Goal: Complete application form: Complete application form

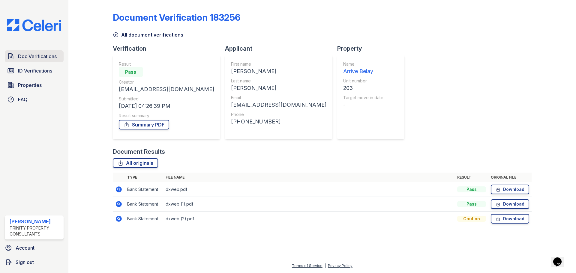
click at [32, 55] on span "Doc Verifications" at bounding box center [37, 56] width 39 height 7
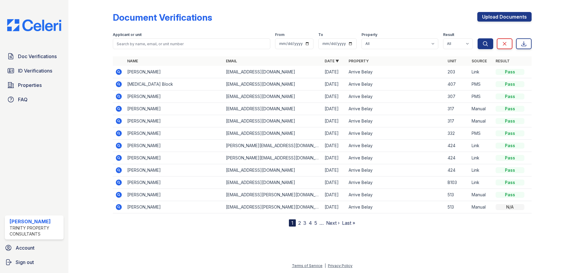
click at [502, 22] on div "Upload Documents" at bounding box center [504, 20] width 54 height 16
click at [504, 18] on link "Upload Documents" at bounding box center [504, 17] width 54 height 10
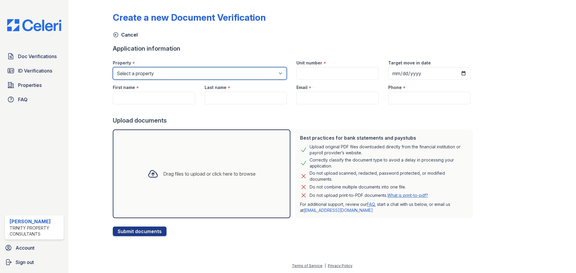
click at [168, 69] on select "Select a property Arrive Belay Arrive Belay + Noba Arrive Noba" at bounding box center [200, 73] width 174 height 13
select select "36"
click at [113, 67] on select "Select a property Arrive Belay Arrive Belay + Noba Arrive Noba" at bounding box center [200, 73] width 174 height 13
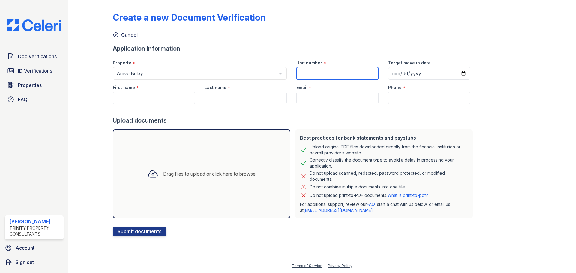
click at [317, 76] on input "Unit number" at bounding box center [337, 73] width 82 height 13
type input "517"
click at [456, 73] on input "Target move in date" at bounding box center [429, 73] width 82 height 13
type input "[DATE]"
click at [147, 103] on input "First name" at bounding box center [154, 98] width 82 height 13
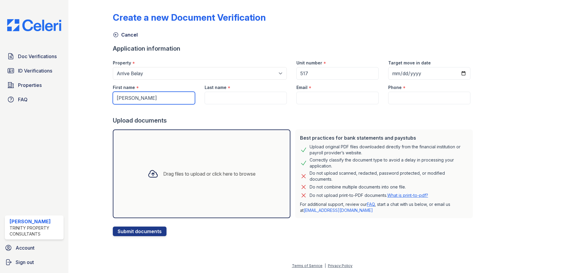
type input "[PERSON_NAME]"
click at [217, 101] on input "Last name" at bounding box center [245, 98] width 82 height 13
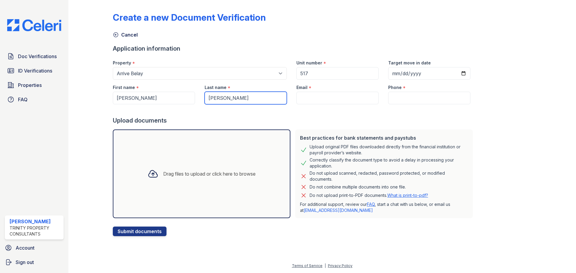
type input "[PERSON_NAME]"
click at [334, 97] on input "Email" at bounding box center [337, 98] width 82 height 13
click at [401, 96] on input "Phone" at bounding box center [429, 98] width 82 height 13
paste input "[PHONE_NUMBER]"
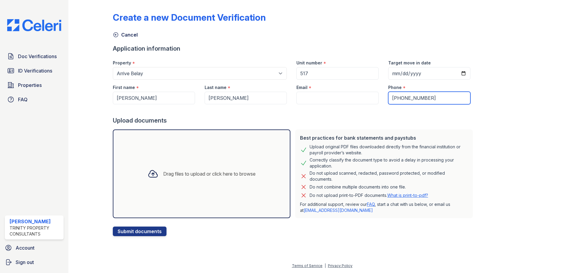
type input "[PHONE_NUMBER]"
click at [343, 93] on input "Email" at bounding box center [337, 98] width 82 height 13
paste input "[EMAIL_ADDRESS][PERSON_NAME][DOMAIN_NAME]"
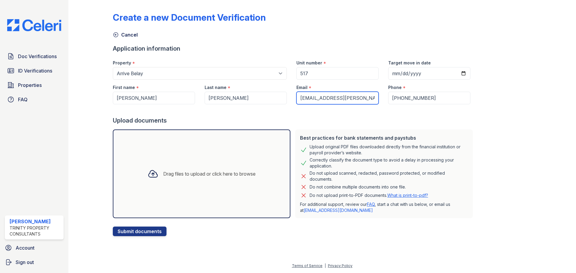
type input "[EMAIL_ADDRESS][PERSON_NAME][DOMAIN_NAME]"
click at [462, 122] on div "Upload documents" at bounding box center [294, 120] width 362 height 8
click at [143, 229] on button "Submit documents" at bounding box center [140, 232] width 54 height 10
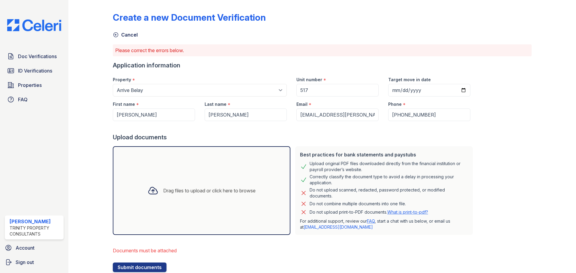
click at [170, 193] on div "Drag files to upload or click here to browse" at bounding box center [209, 190] width 92 height 7
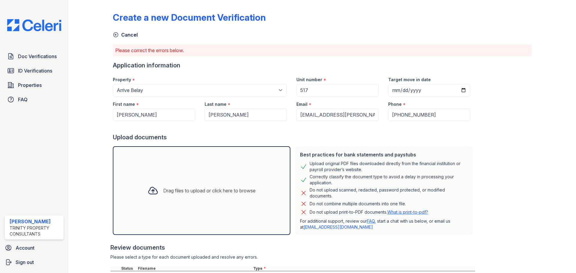
click at [222, 181] on div "Drag files to upload or click here to browse" at bounding box center [202, 190] width 118 height 20
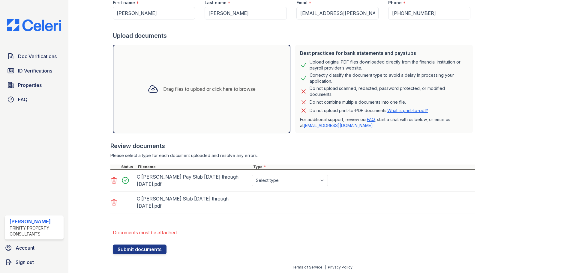
scroll to position [103, 0]
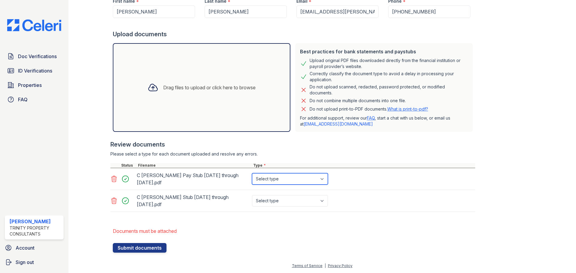
click at [293, 174] on select "Select type Paystub Bank Statement Offer Letter Tax Documents Benefit Award Let…" at bounding box center [290, 178] width 76 height 11
select select "paystub"
click at [252, 173] on select "Select type Paystub Bank Statement Offer Letter Tax Documents Benefit Award Let…" at bounding box center [290, 178] width 76 height 11
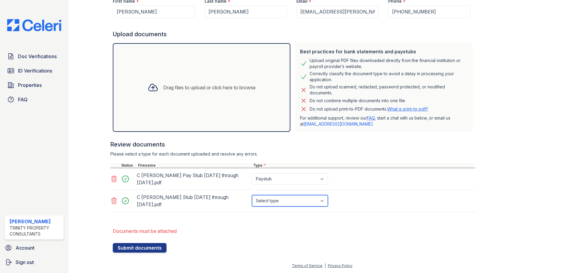
click at [286, 198] on select "Select type Paystub Bank Statement Offer Letter Tax Documents Benefit Award Let…" at bounding box center [290, 200] width 76 height 11
select select "paystub"
click at [252, 195] on select "Select type Paystub Bank Statement Offer Letter Tax Documents Benefit Award Let…" at bounding box center [290, 200] width 76 height 11
click at [145, 245] on button "Submit documents" at bounding box center [140, 248] width 54 height 10
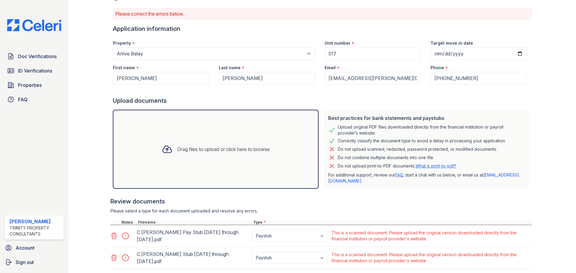
scroll to position [74, 0]
